Goal: Task Accomplishment & Management: Manage account settings

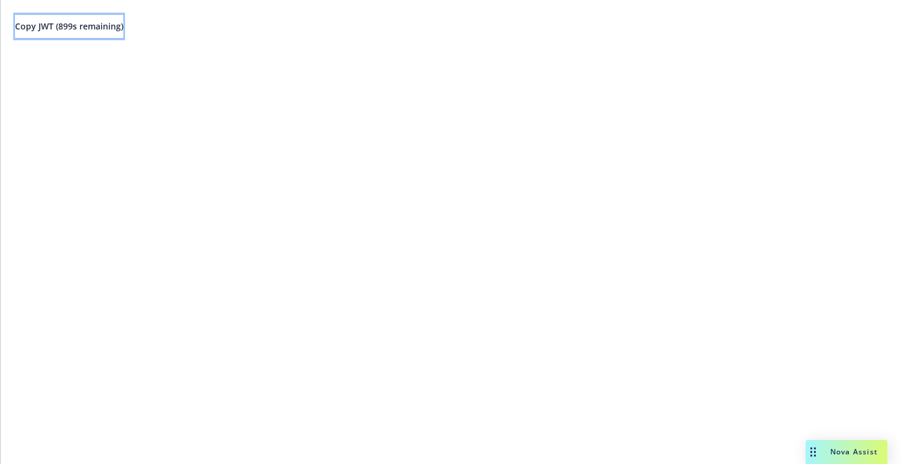
click at [106, 29] on span "Copy JWT ( 899 s remaining)" at bounding box center [69, 25] width 108 height 11
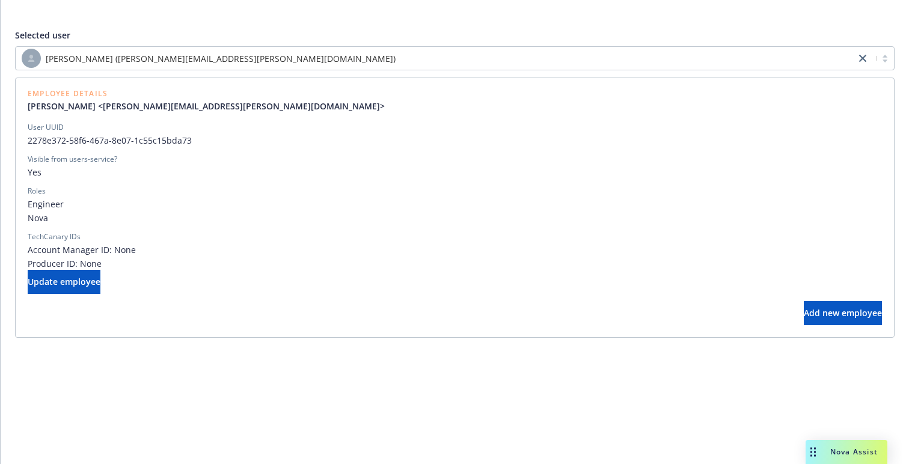
click at [203, 52] on span "[PERSON_NAME] ([PERSON_NAME][EMAIL_ADDRESS][PERSON_NAME][DOMAIN_NAME])" at bounding box center [221, 58] width 350 height 13
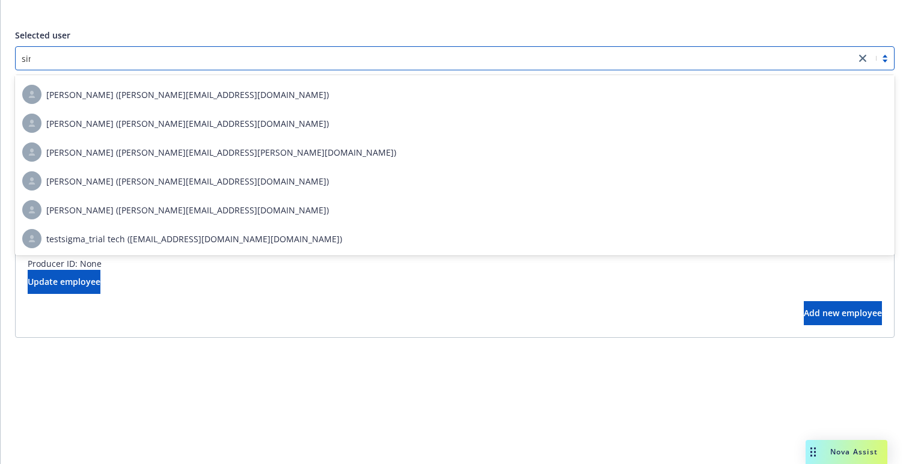
scroll to position [257, 0]
type input "simi"
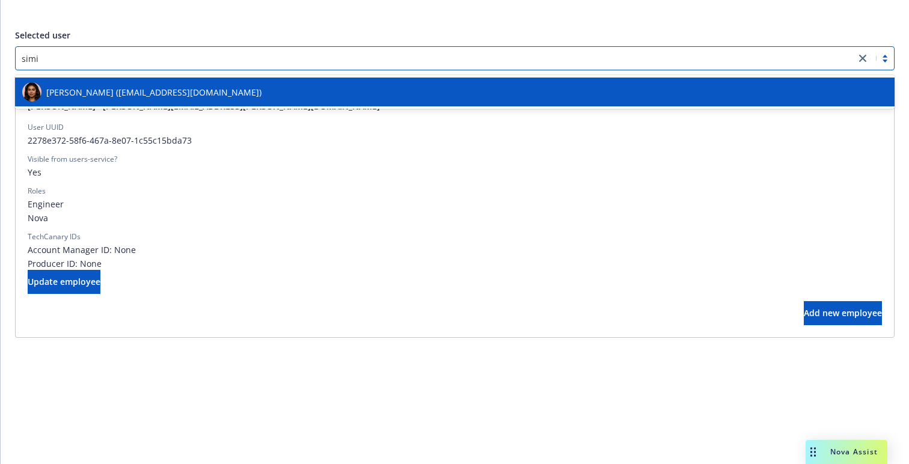
scroll to position [0, 0]
click at [186, 90] on span "[PERSON_NAME] ([EMAIL_ADDRESS][DOMAIN_NAME])" at bounding box center [153, 92] width 215 height 13
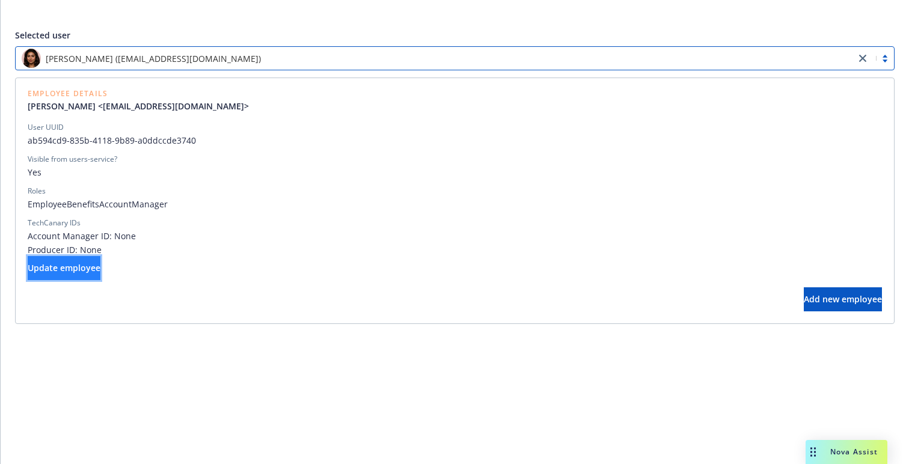
click at [91, 274] on button "Update employee" at bounding box center [64, 268] width 73 height 24
select select "account management"
select select "full-time"
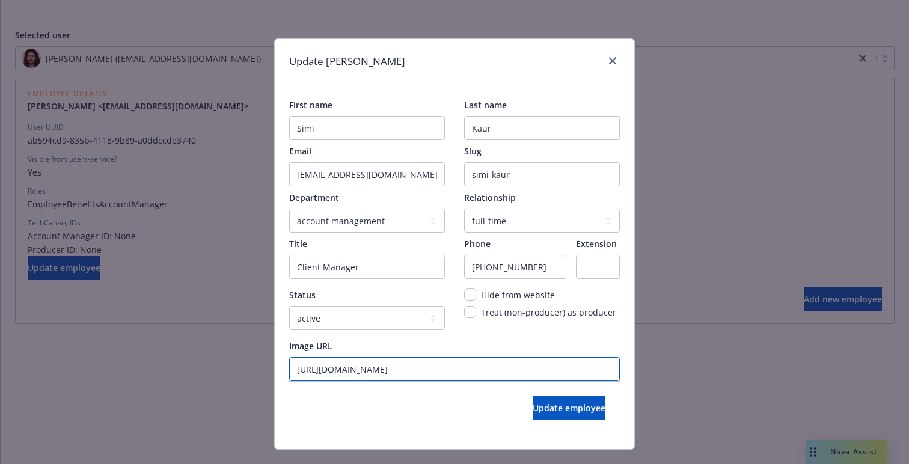
click at [405, 368] on URL "[URL][DOMAIN_NAME]" at bounding box center [454, 369] width 331 height 24
paste URL "text"
paste URL "6e7fb20c-8136-455a-ad91-a16b820eccff1758299190226.png"
type URL "[URL][DOMAIN_NAME]"
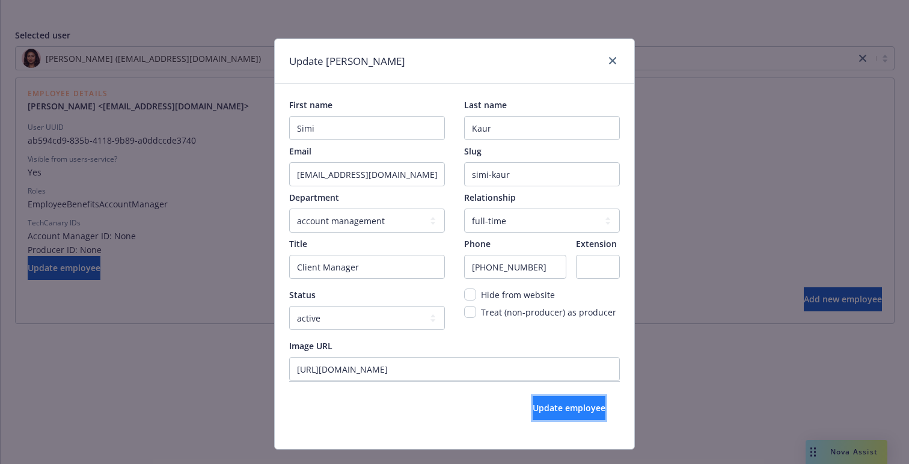
click at [551, 409] on span "Update employee" at bounding box center [569, 407] width 73 height 11
